Goal: Transaction & Acquisition: Purchase product/service

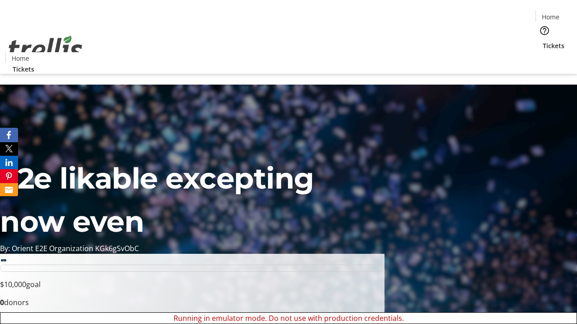
click at [542, 41] on span "Tickets" at bounding box center [553, 45] width 22 height 9
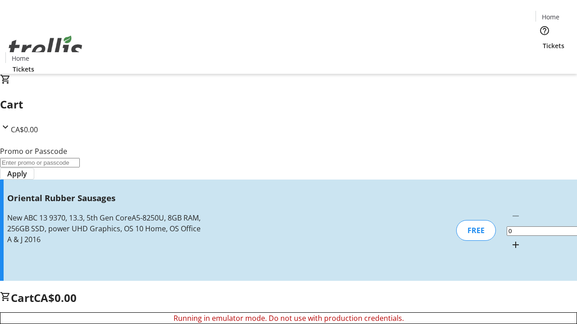
click at [510, 240] on mat-icon "Increment by one" at bounding box center [515, 245] width 11 height 11
type input "1"
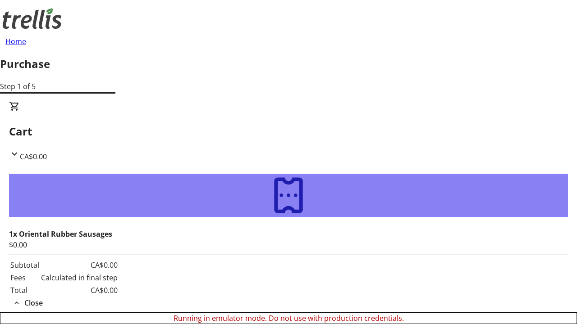
type input "[PERSON_NAME][EMAIL_ADDRESS][DOMAIN_NAME]"
type input "[PERSON_NAME]"
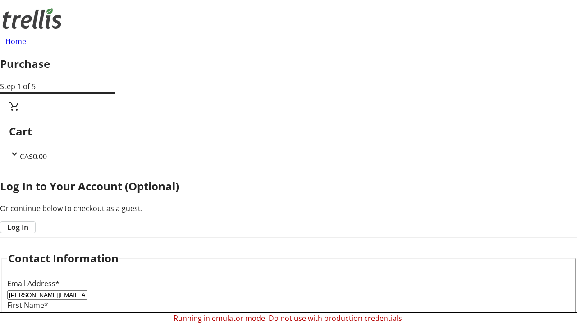
type input "Kshlerin"
